Goal: Find specific page/section: Find specific page/section

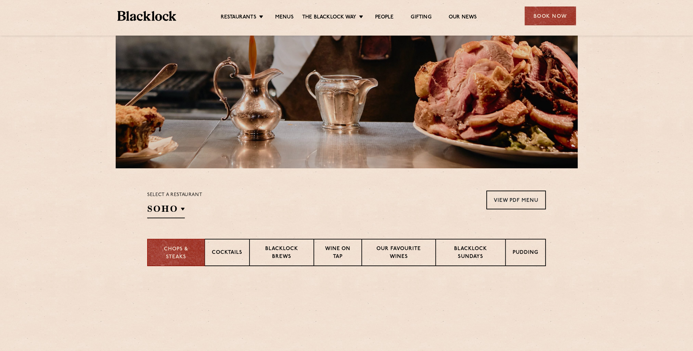
scroll to position [137, 0]
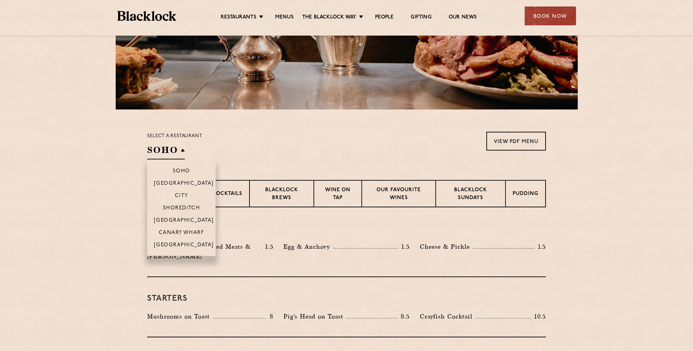
click at [179, 155] on h2 "SOHO" at bounding box center [166, 151] width 38 height 15
click at [182, 195] on p "City" at bounding box center [181, 196] width 13 height 7
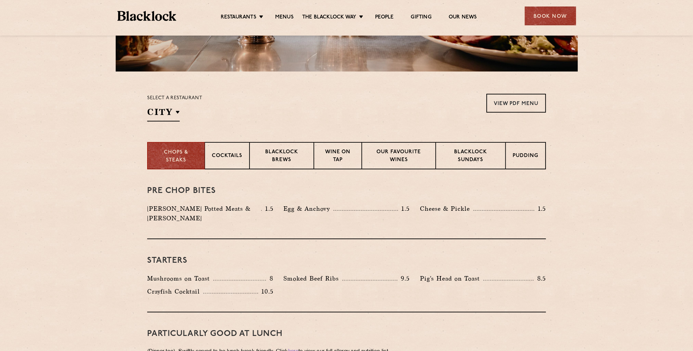
scroll to position [171, 0]
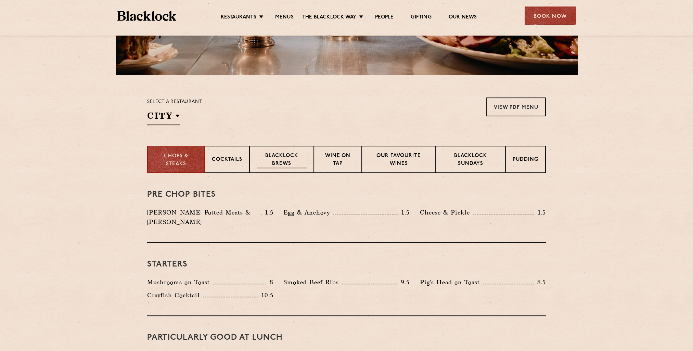
click at [281, 160] on p "Blacklock Brews" at bounding box center [282, 160] width 50 height 16
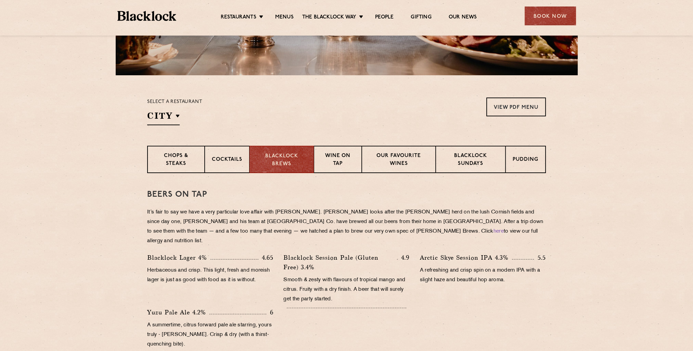
click at [263, 270] on p "Herbaceous and crisp. This light, fresh and moreish lager is just as good with …" at bounding box center [210, 275] width 126 height 19
click at [521, 272] on p "A refreshing and crisp spin on a modern IPA with a slight haze and beautiful ho…" at bounding box center [483, 275] width 126 height 19
click at [521, 269] on p "A refreshing and crisp spin on a modern IPA with a slight haze and beautiful ho…" at bounding box center [483, 275] width 126 height 19
click at [493, 230] on link "here" at bounding box center [498, 231] width 10 height 5
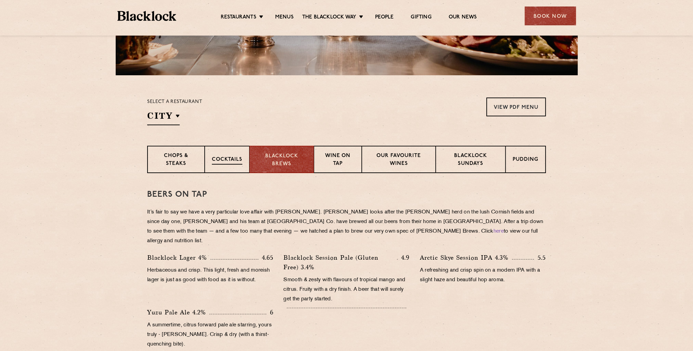
click at [221, 158] on p "Cocktails" at bounding box center [227, 160] width 30 height 9
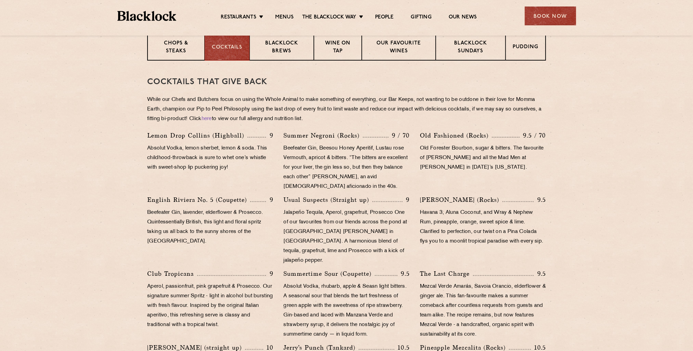
scroll to position [165, 0]
